Goal: Task Accomplishment & Management: Complete application form

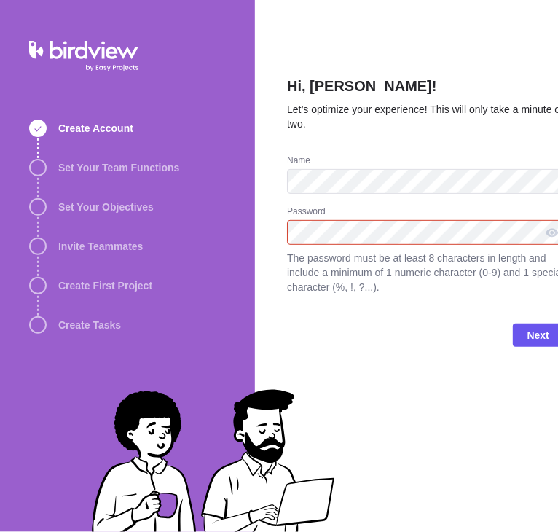
click at [435, 71] on div "Hi, [PERSON_NAME]! Let’s optimize your experience! This will only take a minute…" at bounding box center [425, 266] width 277 height 532
click at [422, 87] on h2 "Hi, [PERSON_NAME]!" at bounding box center [425, 89] width 277 height 26
click at [382, 131] on div "Hi, [PERSON_NAME]! Let’s optimize your experience! This will only take a minute…" at bounding box center [425, 115] width 277 height 79
click at [366, 270] on span "The password must be at least 8 characters in length and include a minimum of 1…" at bounding box center [425, 273] width 277 height 44
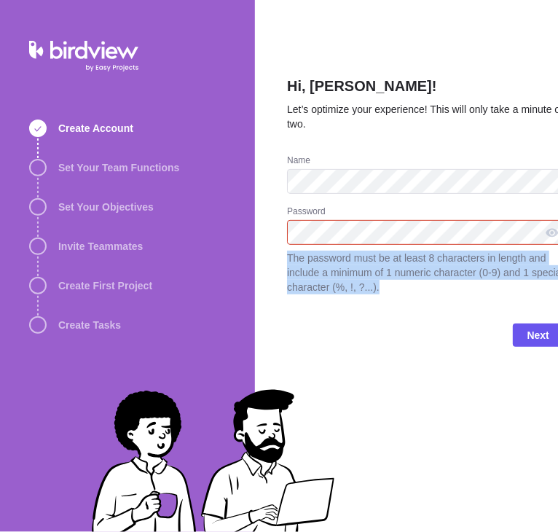
drag, startPoint x: 276, startPoint y: 262, endPoint x: 486, endPoint y: 306, distance: 215.1
click at [486, 306] on div "Hi, [PERSON_NAME]! Let’s optimize your experience! This will only take a minute…" at bounding box center [473, 266] width 437 height 532
click at [353, 286] on span "The password must be at least 8 characters in length and include a minimum of 1…" at bounding box center [425, 273] width 277 height 44
drag, startPoint x: 404, startPoint y: 288, endPoint x: 284, endPoint y: 225, distance: 135.6
click at [284, 225] on div "Hi, [PERSON_NAME]! Let’s optimize your experience! This will only take a minute…" at bounding box center [473, 266] width 437 height 532
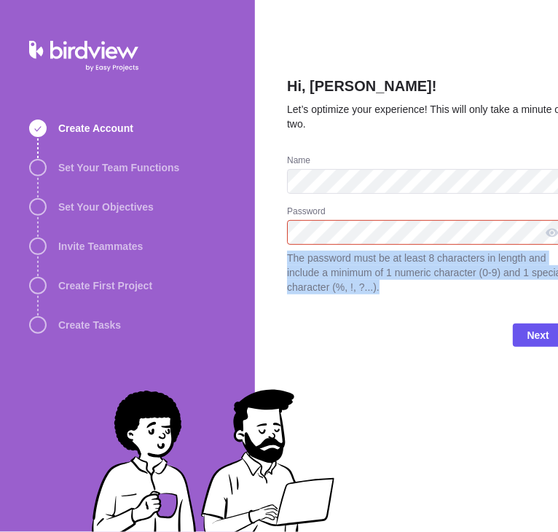
click at [378, 273] on span "The password must be at least 8 characters in length and include a minimum of 1…" at bounding box center [425, 273] width 277 height 44
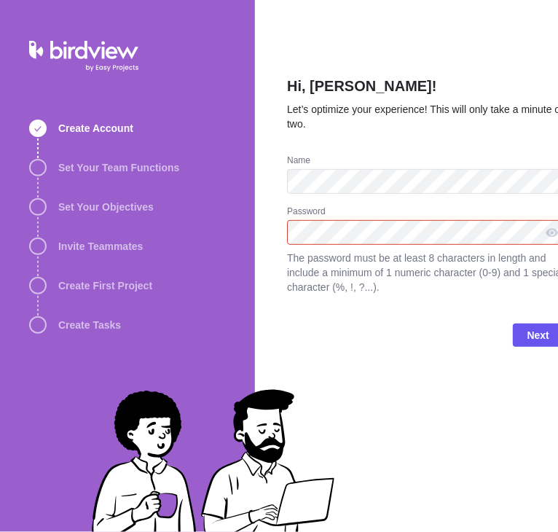
click at [356, 327] on div "Next" at bounding box center [425, 341] width 277 height 58
drag, startPoint x: 27, startPoint y: 34, endPoint x: 163, endPoint y: 64, distance: 139.7
click at [163, 64] on div "Create Account Set Your Team Functions Set Your Objectives Invite Teammates Cre…" at bounding box center [127, 266] width 255 height 532
drag, startPoint x: 81, startPoint y: 76, endPoint x: 165, endPoint y: 72, distance: 83.9
click at [165, 72] on div "Create Account Set Your Team Functions Set Your Objectives Invite Teammates Cre…" at bounding box center [127, 266] width 255 height 532
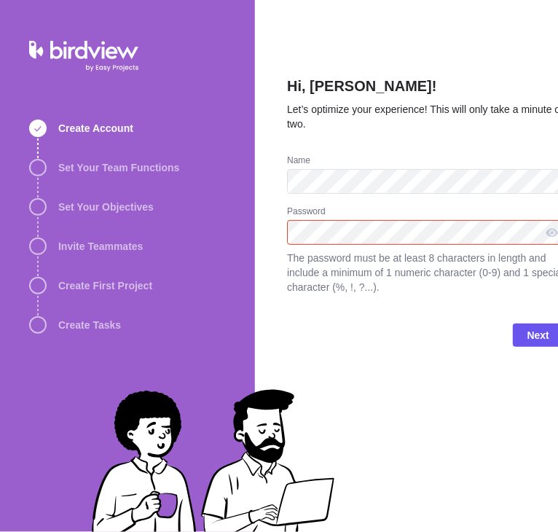
click at [78, 83] on div "Create Account Set Your Team Functions Set Your Objectives Invite Teammates Cre…" at bounding box center [127, 266] width 255 height 532
drag, startPoint x: 83, startPoint y: 71, endPoint x: 168, endPoint y: 177, distance: 136.4
click at [168, 177] on div "Create Account Set Your Team Functions Set Your Objectives Invite Teammates Cre…" at bounding box center [127, 266] width 255 height 532
click at [171, 255] on div "Invite Teammates" at bounding box center [134, 246] width 211 height 17
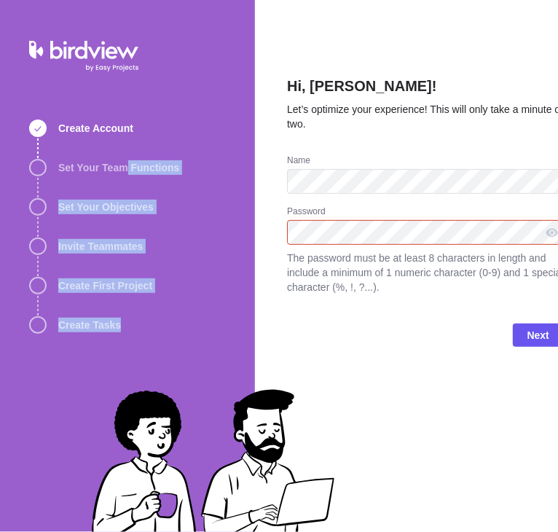
drag, startPoint x: 165, startPoint y: 324, endPoint x: 122, endPoint y: 151, distance: 178.0
click at [122, 151] on div "Create Account Set Your Team Functions Set Your Objectives Invite Teammates Cre…" at bounding box center [134, 224] width 211 height 220
click at [179, 273] on div "Create Account Set Your Team Functions Set Your Objectives Invite Teammates Cre…" at bounding box center [134, 224] width 211 height 220
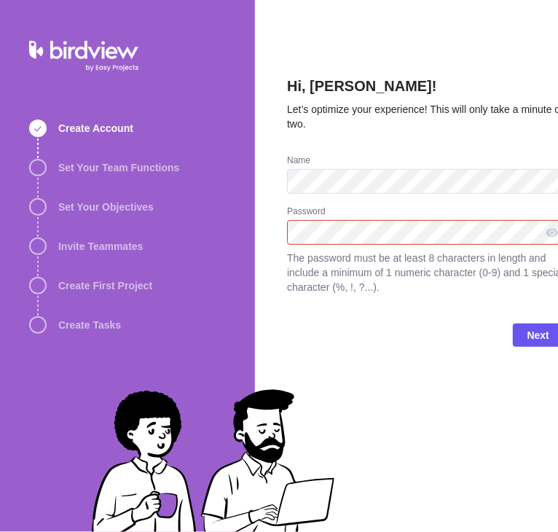
click at [427, 106] on span "Let’s optimize your experience! This will only take a minute or two." at bounding box center [425, 117] width 277 height 26
